Goal: Task Accomplishment & Management: Use online tool/utility

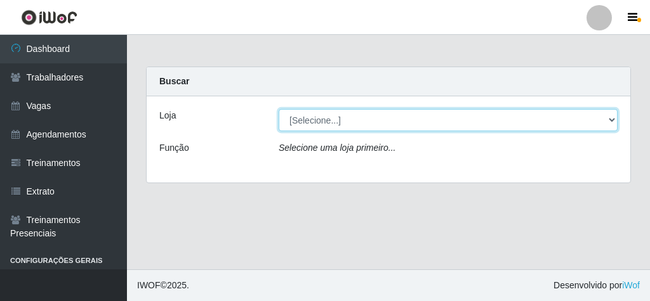
click at [371, 109] on select "[Selecione...] Rede Econômico - Malvinas Rede Econômico - Prata" at bounding box center [447, 120] width 339 height 22
select select "194"
click at [278, 109] on select "[Selecione...] Rede Econômico - Malvinas Rede Econômico - Prata" at bounding box center [447, 120] width 339 height 22
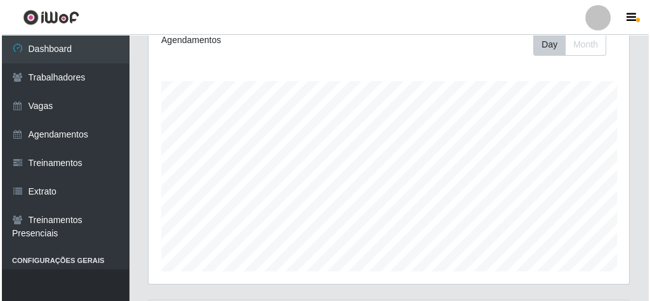
scroll to position [434, 0]
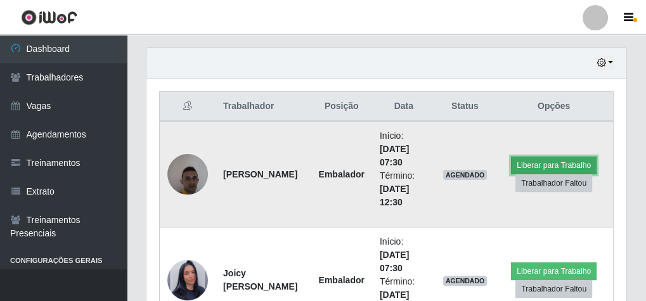
click at [530, 157] on button "Liberar para Trabalho" at bounding box center [554, 166] width 86 height 18
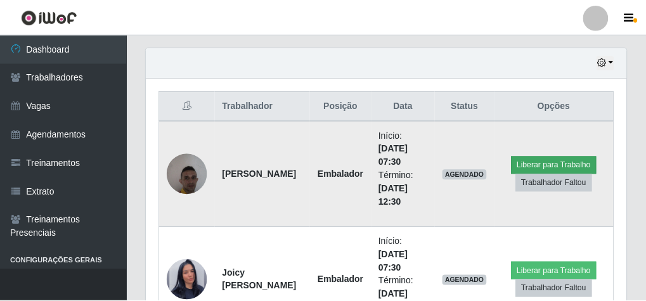
scroll to position [263, 476]
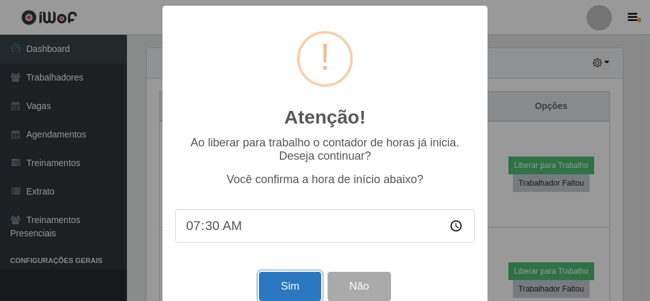
click at [295, 281] on button "Sim" at bounding box center [290, 287] width 62 height 30
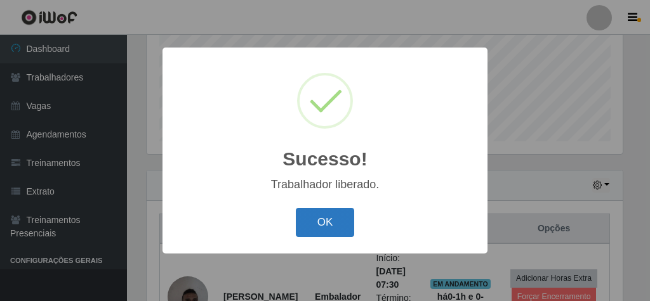
click at [347, 218] on button "OK" at bounding box center [325, 223] width 59 height 30
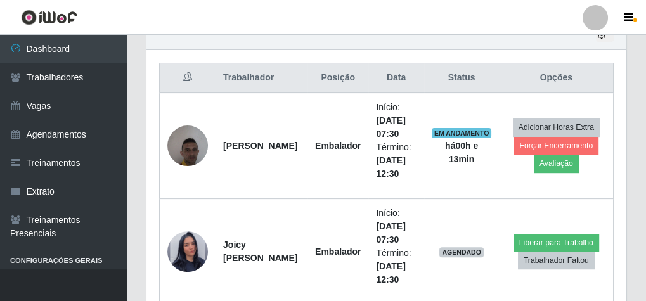
scroll to position [515, 0]
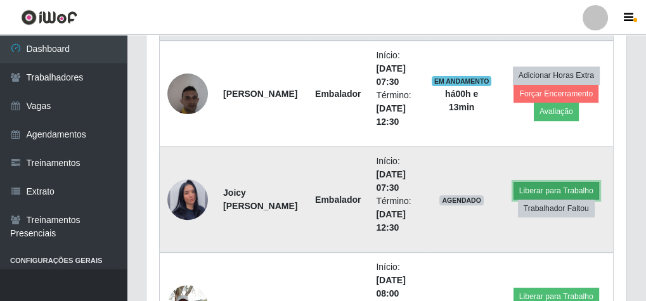
click at [537, 186] on button "Liberar para Trabalho" at bounding box center [557, 191] width 86 height 18
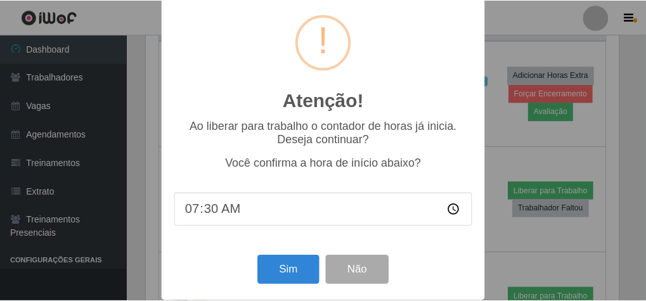
scroll to position [27, 0]
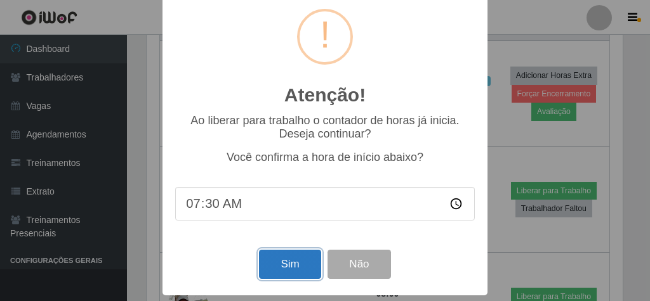
click at [281, 264] on button "Sim" at bounding box center [290, 265] width 62 height 30
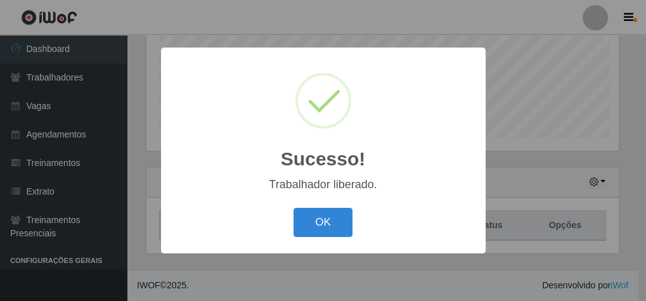
scroll to position [263, 476]
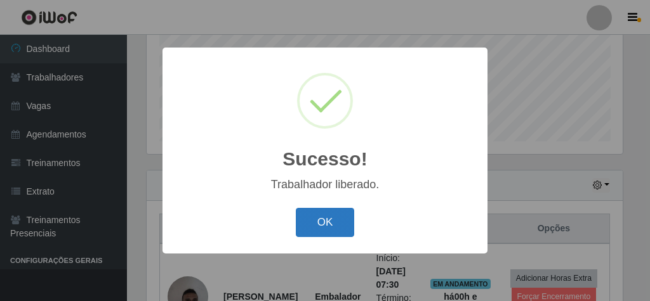
click at [331, 214] on button "OK" at bounding box center [325, 223] width 59 height 30
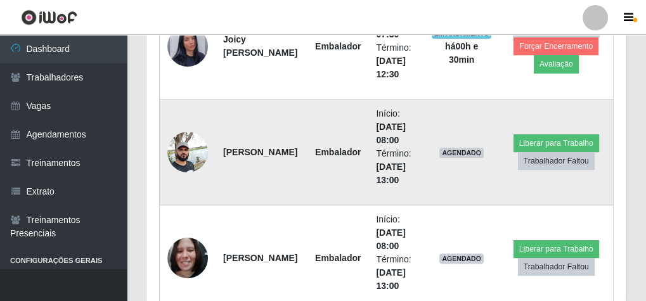
scroll to position [667, 0]
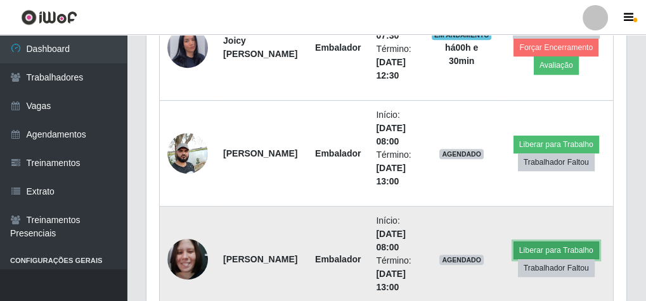
click at [530, 244] on button "Liberar para Trabalho" at bounding box center [557, 251] width 86 height 18
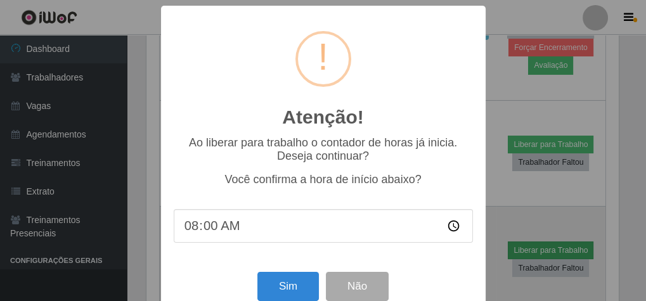
scroll to position [263, 476]
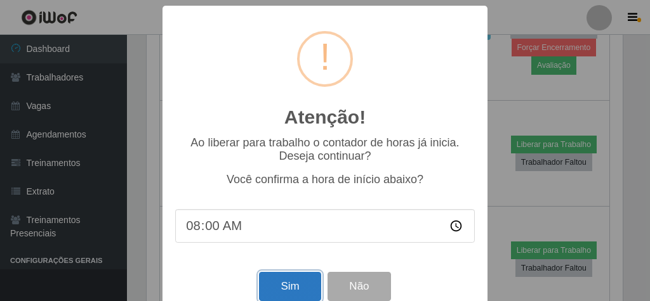
click at [287, 282] on button "Sim" at bounding box center [290, 287] width 62 height 30
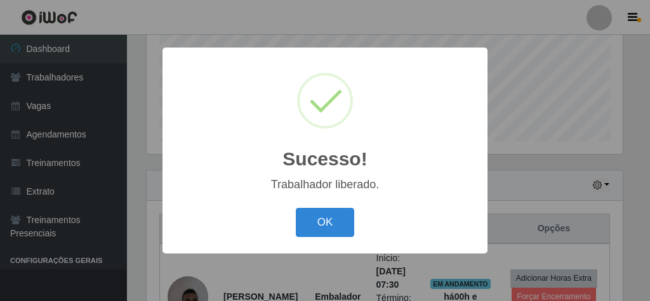
click at [296, 208] on button "OK" at bounding box center [325, 223] width 59 height 30
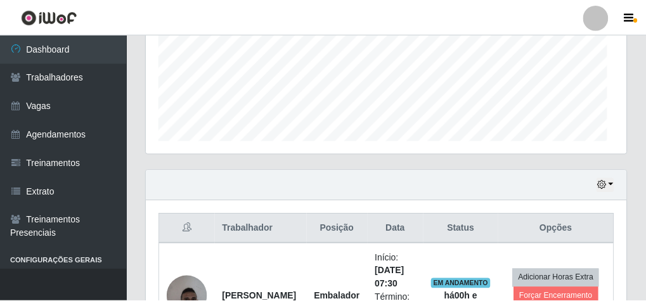
scroll to position [263, 480]
